Goal: Transaction & Acquisition: Purchase product/service

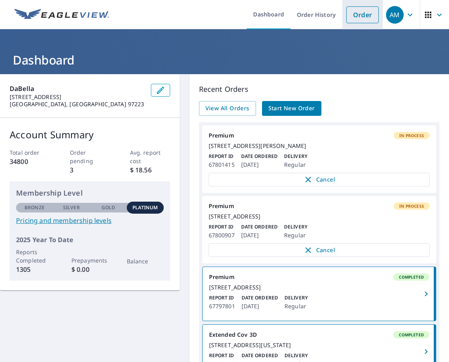
click at [346, 10] on link "Order" at bounding box center [362, 14] width 32 height 17
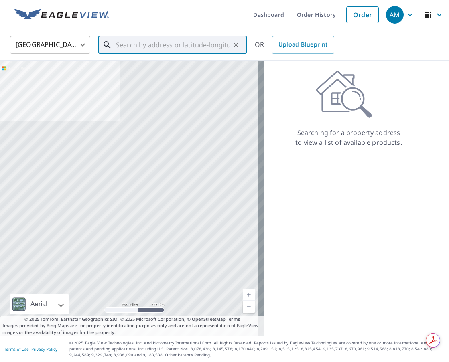
click at [152, 47] on input "text" at bounding box center [173, 45] width 114 height 22
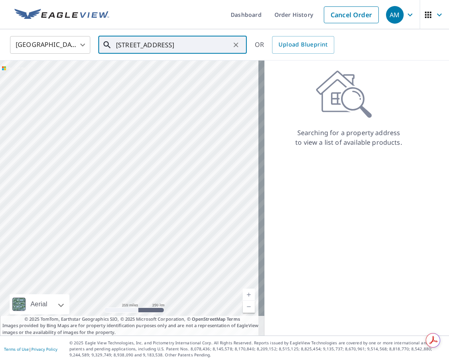
click at [194, 45] on input "[STREET_ADDRESS]" at bounding box center [173, 45] width 114 height 22
click at [154, 68] on span "[STREET_ADDRESS]" at bounding box center [177, 68] width 126 height 10
type input "[STREET_ADDRESS]"
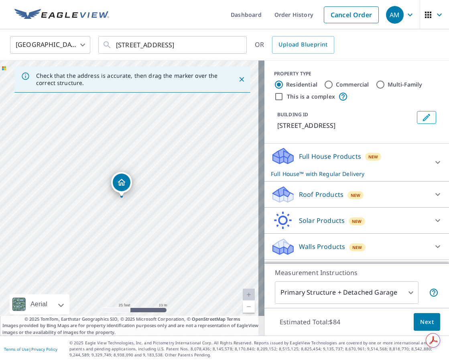
drag, startPoint x: 151, startPoint y: 221, endPoint x: 142, endPoint y: 221, distance: 9.2
click at [142, 221] on div "[STREET_ADDRESS]" at bounding box center [132, 198] width 264 height 275
click at [345, 201] on div "Roof Products New" at bounding box center [349, 194] width 157 height 19
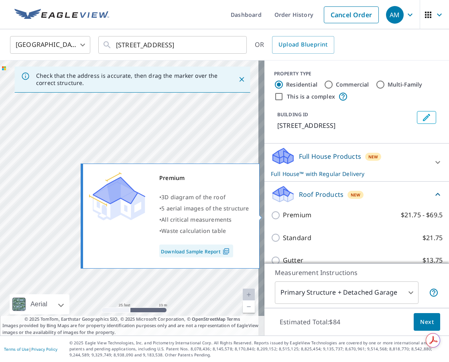
click at [308, 212] on label "Premium $21.75 - $69.5" at bounding box center [363, 215] width 160 height 10
click at [283, 212] on input "Premium $21.75 - $69.5" at bounding box center [277, 216] width 12 height 10
checkbox input "true"
checkbox input "false"
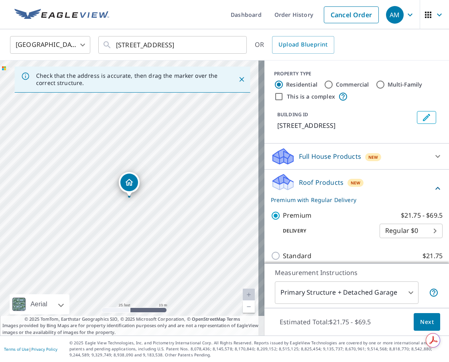
click at [345, 295] on body "AM AM Dashboard Order History Cancel Order AM [GEOGRAPHIC_DATA] [GEOGRAPHIC_DAT…" at bounding box center [224, 181] width 449 height 362
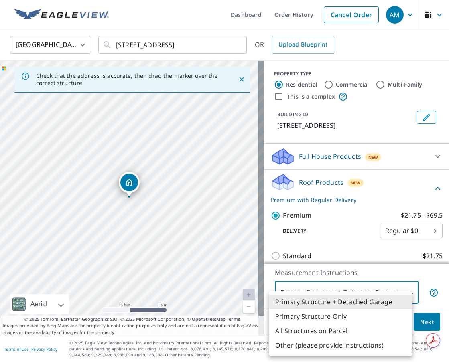
click at [320, 319] on li "Primary Structure Only" at bounding box center [341, 316] width 144 height 14
type input "2"
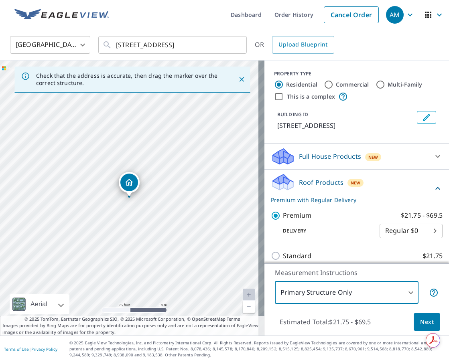
click at [420, 323] on span "Next" at bounding box center [427, 322] width 14 height 10
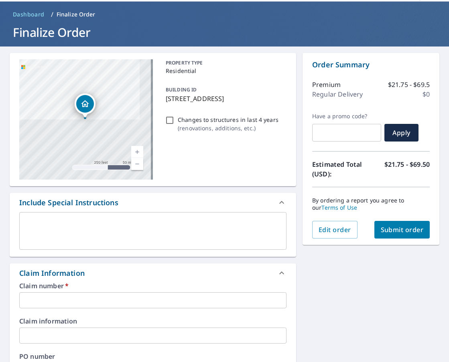
scroll to position [80, 0]
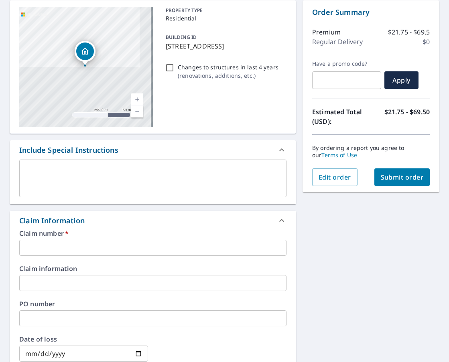
click at [34, 181] on textarea at bounding box center [153, 178] width 256 height 23
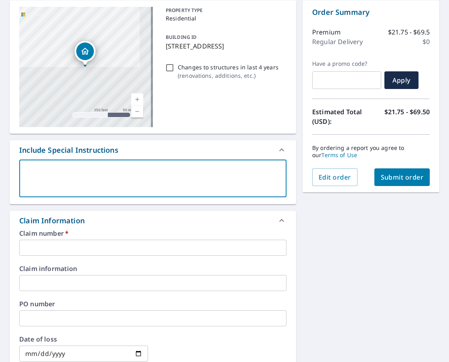
type textarea "M"
type textarea "x"
checkbox input "true"
type textarea "ME"
type textarea "x"
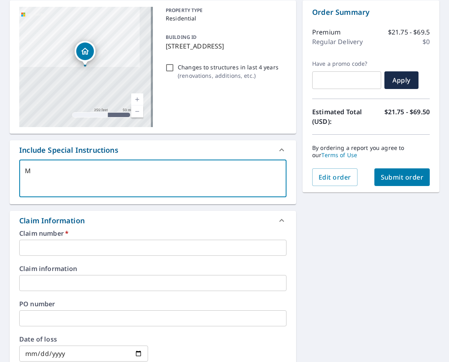
checkbox input "true"
type textarea "MED"
type textarea "x"
checkbox input "true"
type textarea "MEDT"
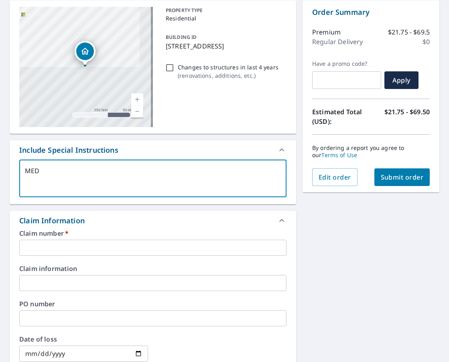
type textarea "x"
checkbox input "true"
type textarea "MEDTe"
type textarea "x"
checkbox input "true"
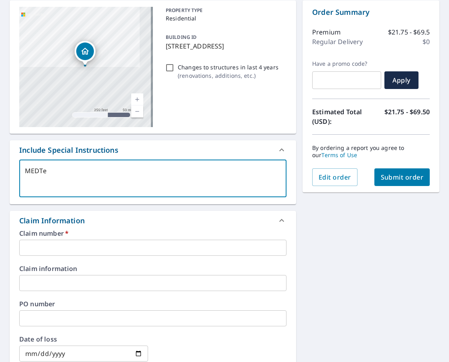
type textarea "MEDTer"
type textarea "x"
checkbox input "true"
type textarea "MEDTerr"
type textarea "x"
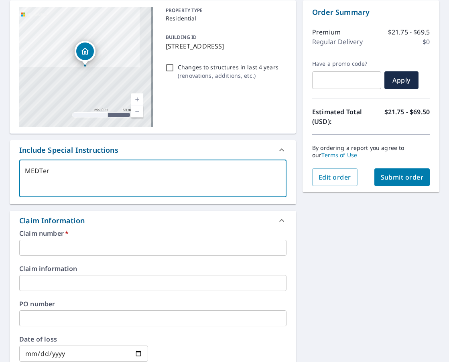
checkbox input "true"
type textarea "MEDTerry"
type textarea "x"
checkbox input "true"
type textarea "MEDTerry"
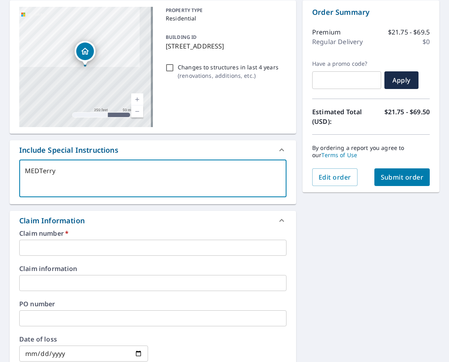
type textarea "x"
checkbox input "true"
type textarea "MEDTerry"
type textarea "x"
checkbox input "true"
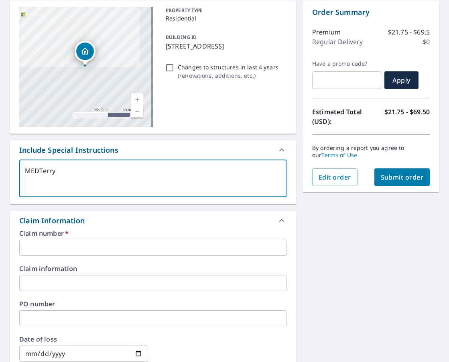
type textarea "MEDTerryC"
type textarea "x"
checkbox input "true"
type textarea "MEDTerryCa"
type textarea "x"
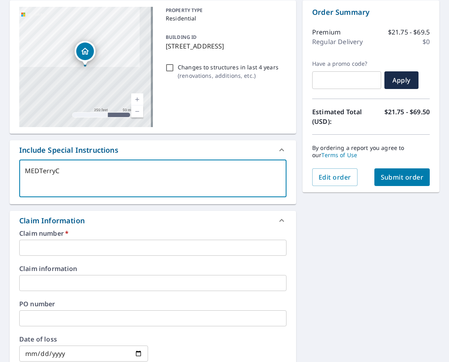
checkbox input "true"
type textarea "MEDTerryCan"
type textarea "x"
checkbox input "true"
type textarea "MEDTerryCant"
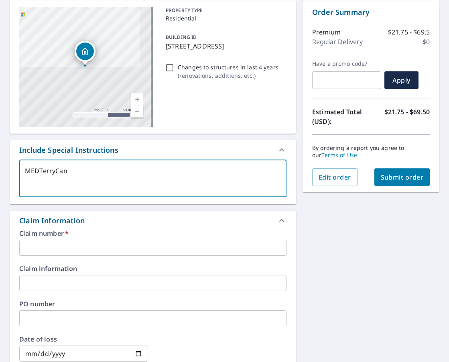
type textarea "x"
checkbox input "true"
type textarea "MEDTerryCantr"
type textarea "x"
checkbox input "true"
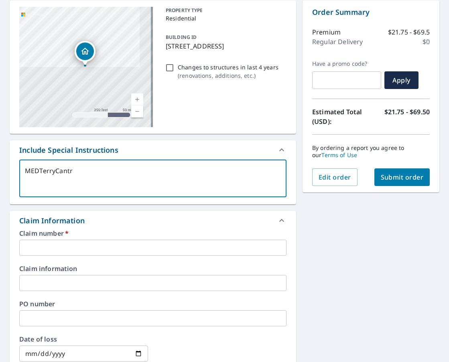
type textarea "MEDTerryCantre"
type textarea "x"
checkbox input "true"
type textarea "MEDTerryCantrel"
type textarea "x"
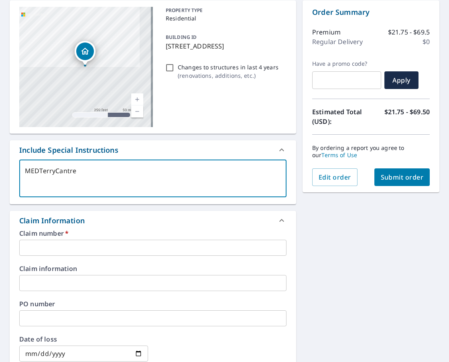
checkbox input "true"
type textarea "MEDTerryCantrell"
type textarea "x"
checkbox input "true"
type textarea "MEDTerryCantrell"
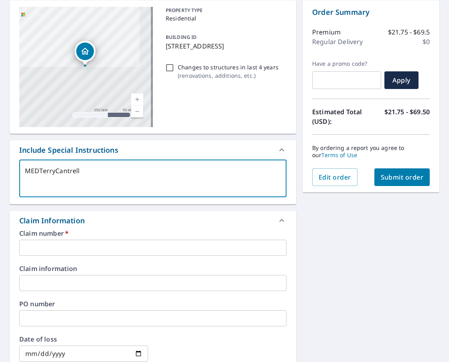
click at [42, 240] on input "text" at bounding box center [152, 248] width 267 height 16
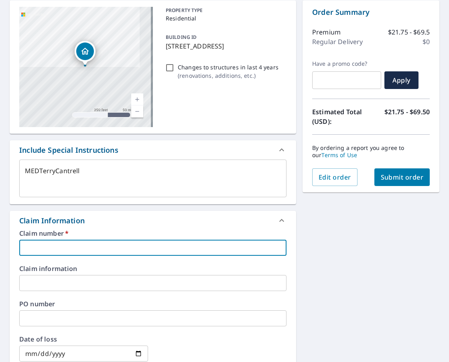
type textarea "x"
type input "M"
checkbox input "true"
type textarea "x"
type input "ME"
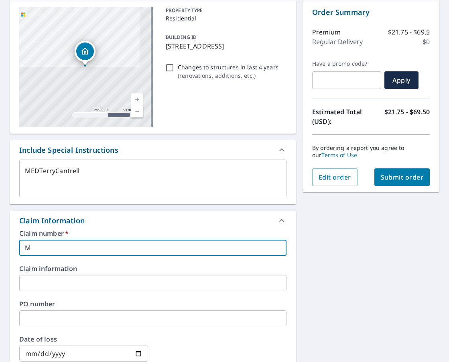
checkbox input "true"
type textarea "x"
type input "MED"
checkbox input "true"
type textarea "x"
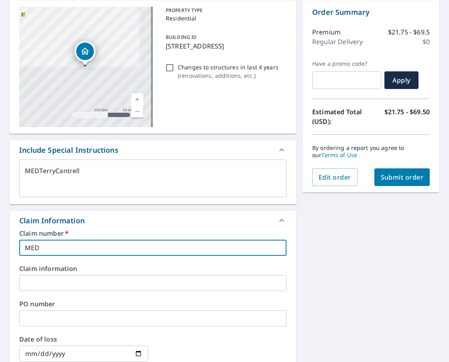
type input "MEDT"
checkbox input "true"
type textarea "x"
type input "MEDTe"
checkbox input "true"
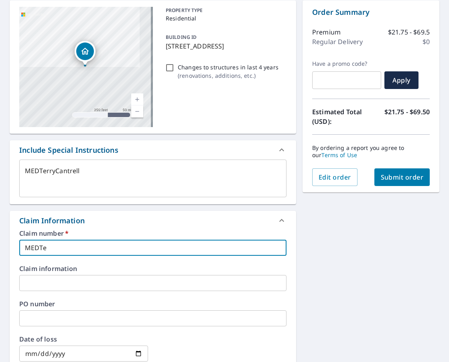
type textarea "x"
type input "MEDTer"
checkbox input "true"
type textarea "x"
type input "MEDTerr"
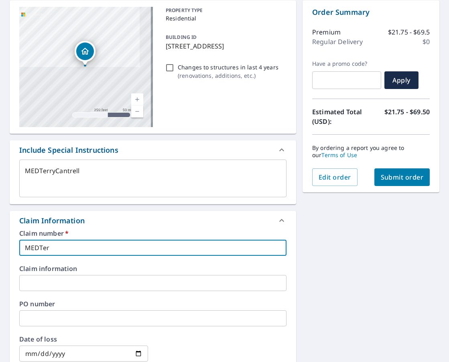
checkbox input "true"
type textarea "x"
type input "MEDTerry"
checkbox input "true"
type textarea "x"
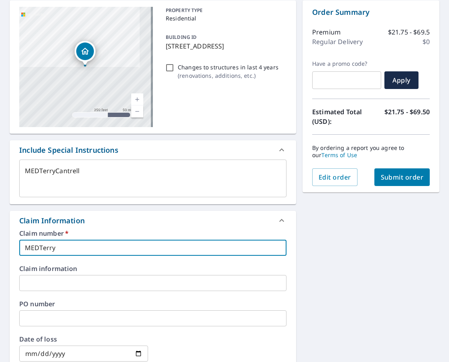
type input "MEDTerryC"
checkbox input "true"
type textarea "x"
type input "MEDTerryCa"
checkbox input "true"
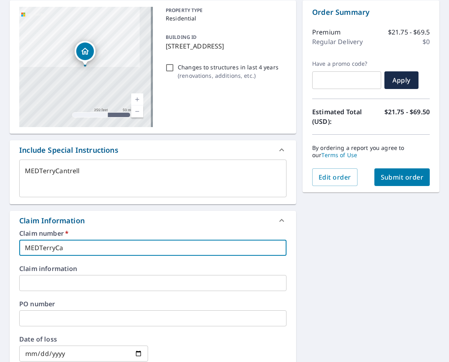
type textarea "x"
type input "MEDTerryCan"
checkbox input "true"
type textarea "x"
type input "MEDTerryCant"
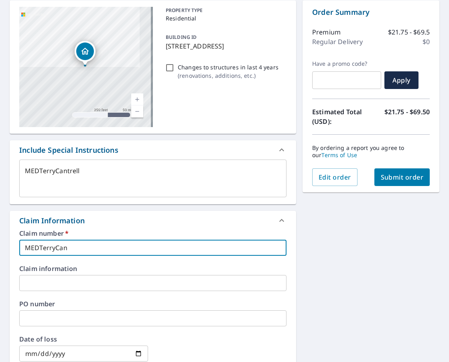
checkbox input "true"
type textarea "x"
type input "MEDTerryCantr"
checkbox input "true"
type textarea "x"
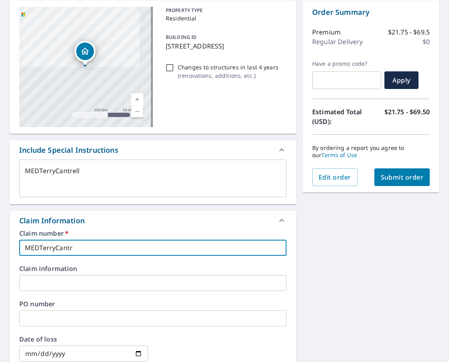
type input "MEDTerryCantre"
checkbox input "true"
type textarea "x"
type input "MEDTerryCantrel"
checkbox input "true"
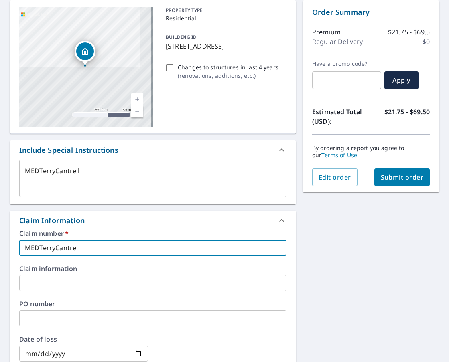
type textarea "x"
type input "MEDTerryCantrell"
checkbox input "true"
type input "MEDTerryCantrell"
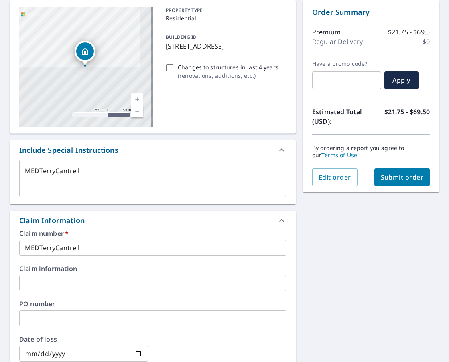
click at [337, 281] on div "[STREET_ADDRESS] Aerial Road A standard road map Aerial A detailed look from ab…" at bounding box center [224, 288] width 449 height 589
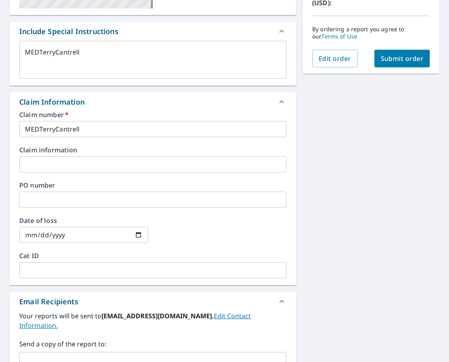
scroll to position [318, 0]
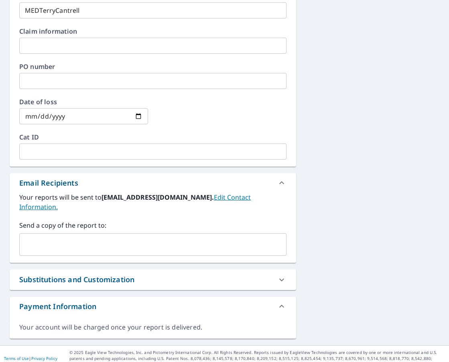
click at [34, 240] on input "text" at bounding box center [147, 244] width 248 height 15
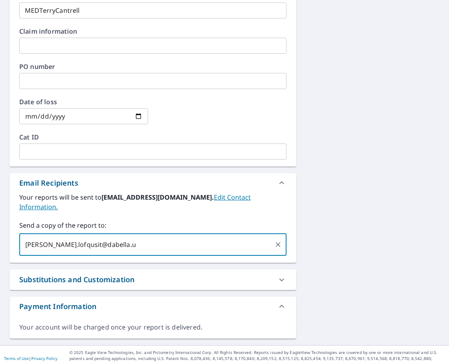
type input "[PERSON_NAME][EMAIL_ADDRESS][DOMAIN_NAME]"
type textarea "x"
checkbox input "true"
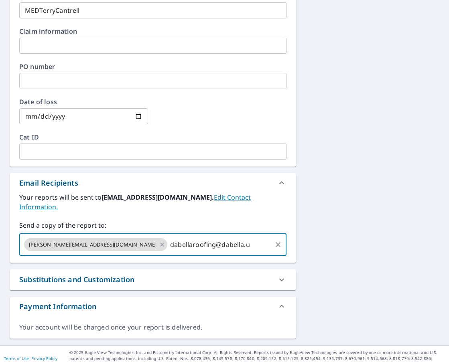
type input "[EMAIL_ADDRESS][DOMAIN_NAME]"
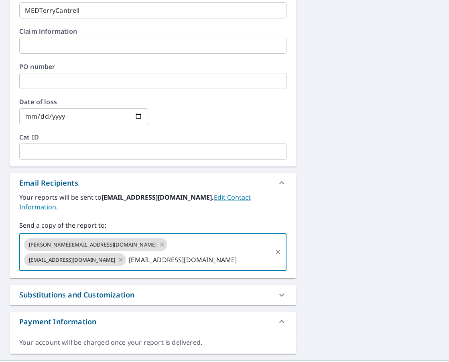
type textarea "x"
checkbox input "true"
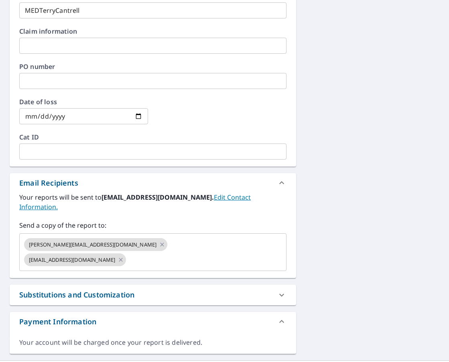
click at [347, 209] on div "[STREET_ADDRESS] Aerial Road A standard road map Aerial A detailed look from ab…" at bounding box center [224, 59] width 449 height 604
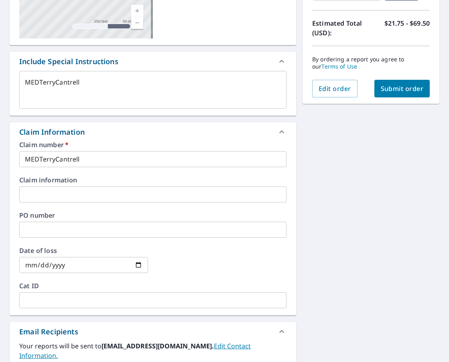
scroll to position [0, 0]
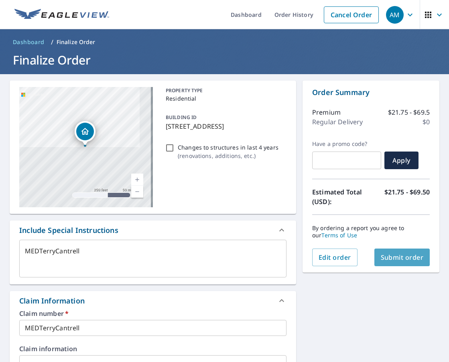
click at [393, 257] on span "Submit order" at bounding box center [402, 257] width 43 height 9
type textarea "x"
checkbox input "true"
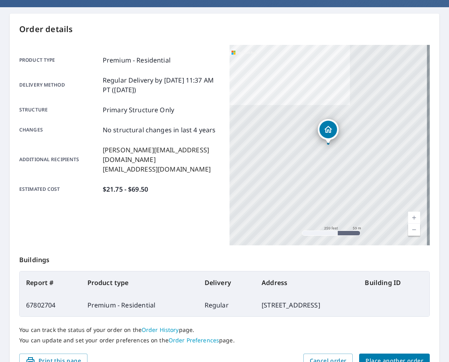
scroll to position [80, 0]
